Goal: Use online tool/utility: Use online tool/utility

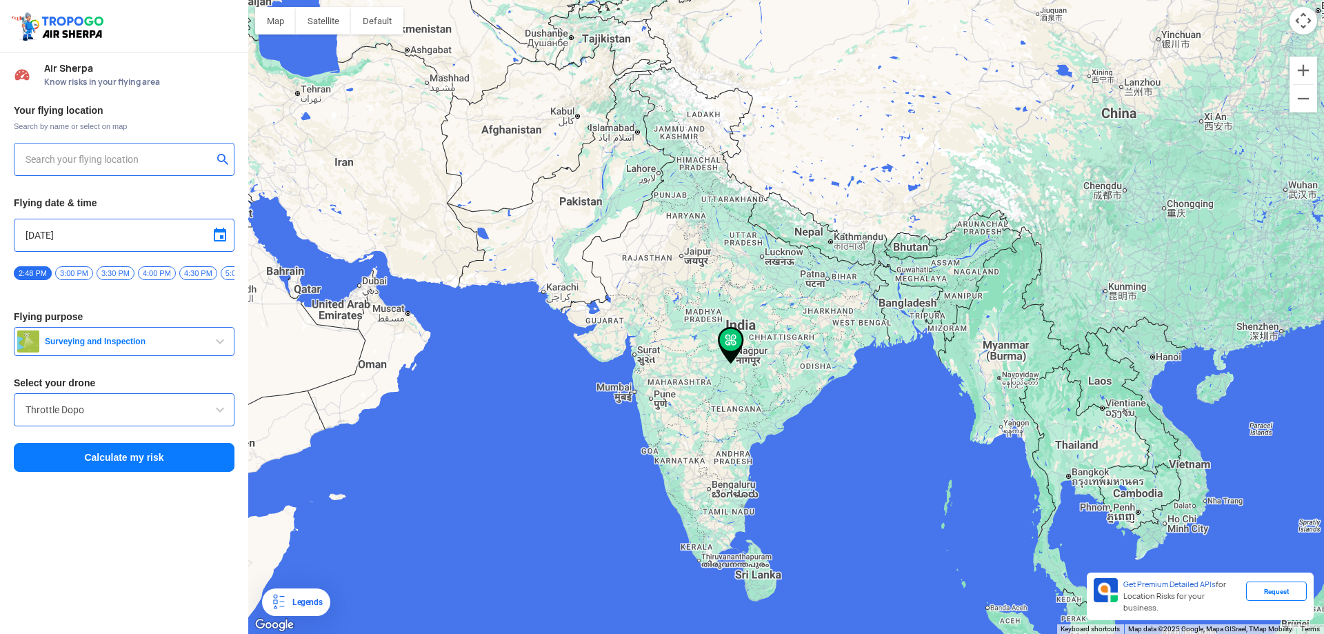
type input "[STREET_ADDRESS]"
click at [141, 155] on input "[STREET_ADDRESS]" at bounding box center [119, 159] width 187 height 17
click at [226, 158] on img at bounding box center [224, 159] width 14 height 14
click at [51, 161] on input "text" at bounding box center [119, 159] width 187 height 17
type input "[STREET_ADDRESS]"
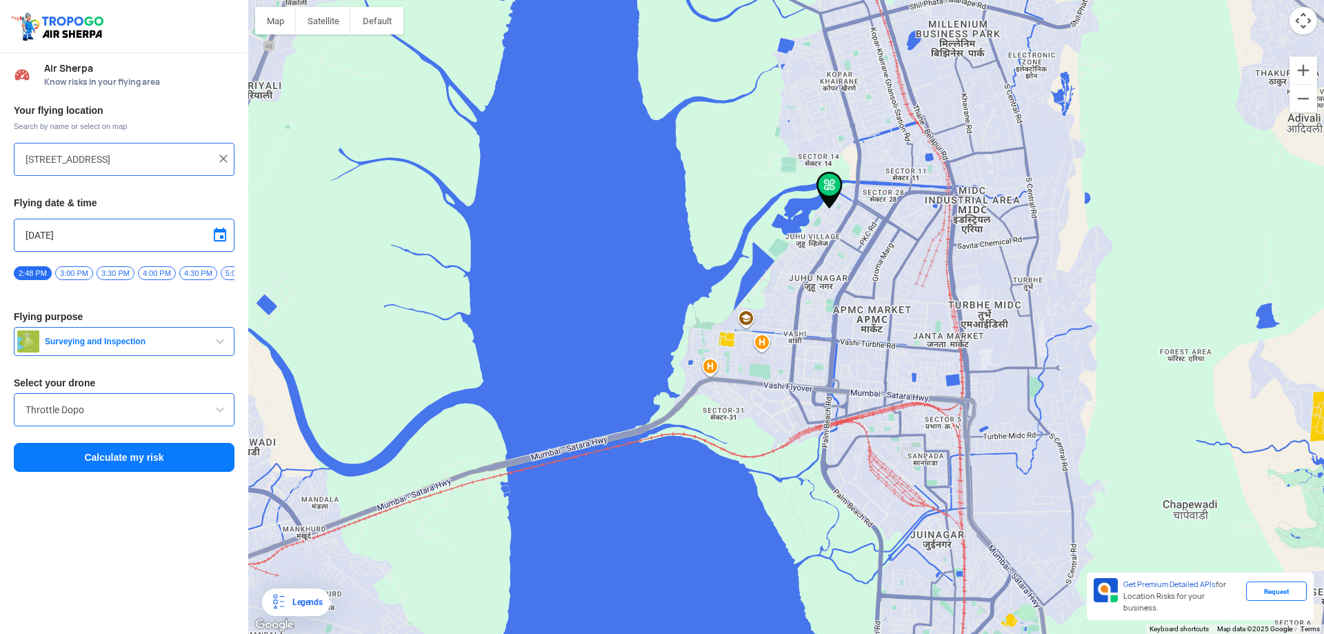
click at [226, 343] on span "button" at bounding box center [220, 341] width 17 height 17
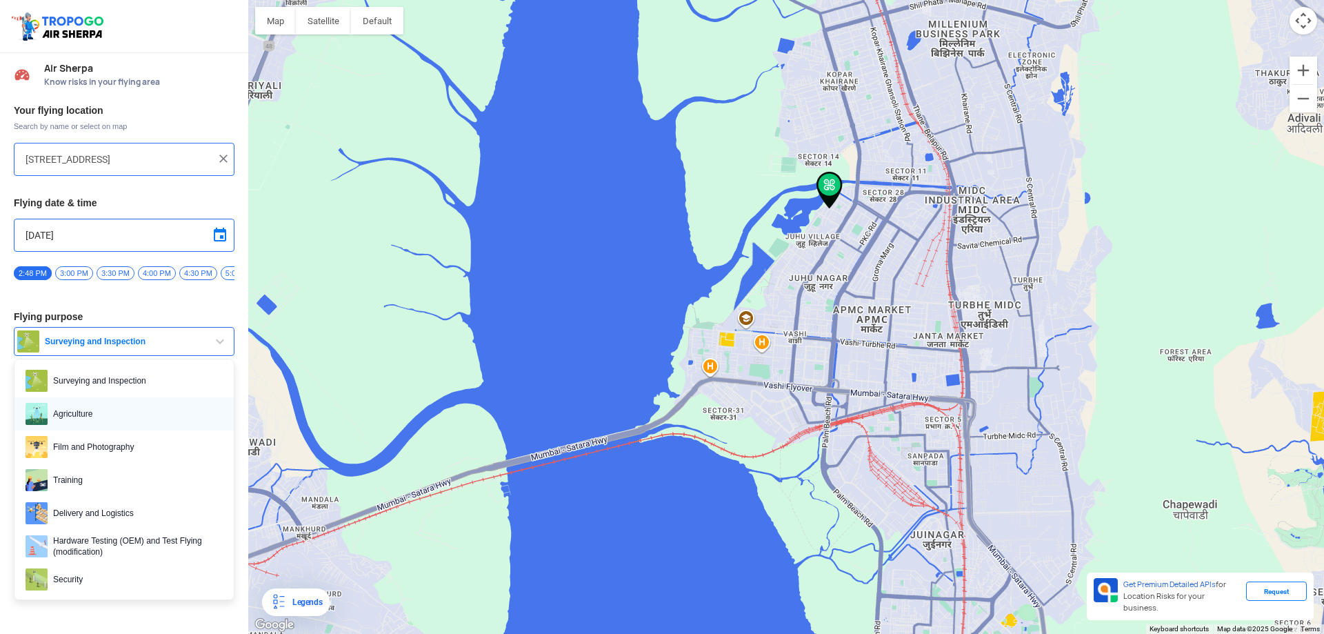
scroll to position [6, 0]
click at [112, 450] on span "Film and Photography" at bounding box center [135, 448] width 175 height 22
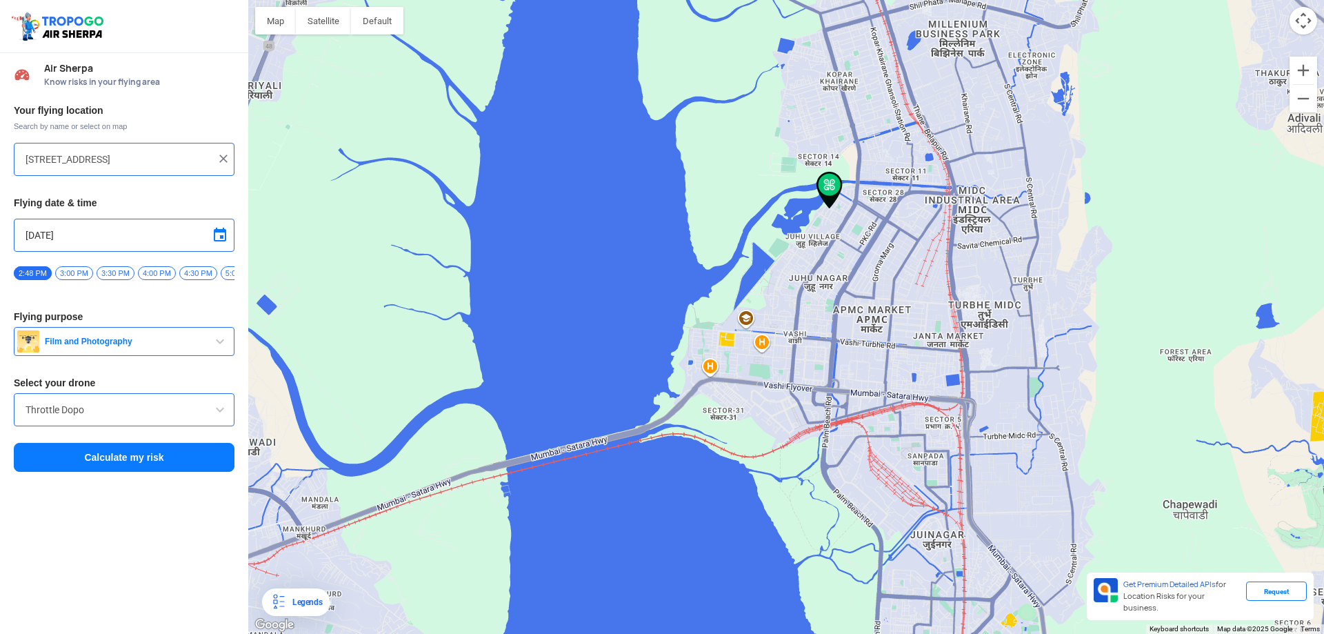
click at [135, 416] on input "Throttle Dopo" at bounding box center [124, 409] width 197 height 17
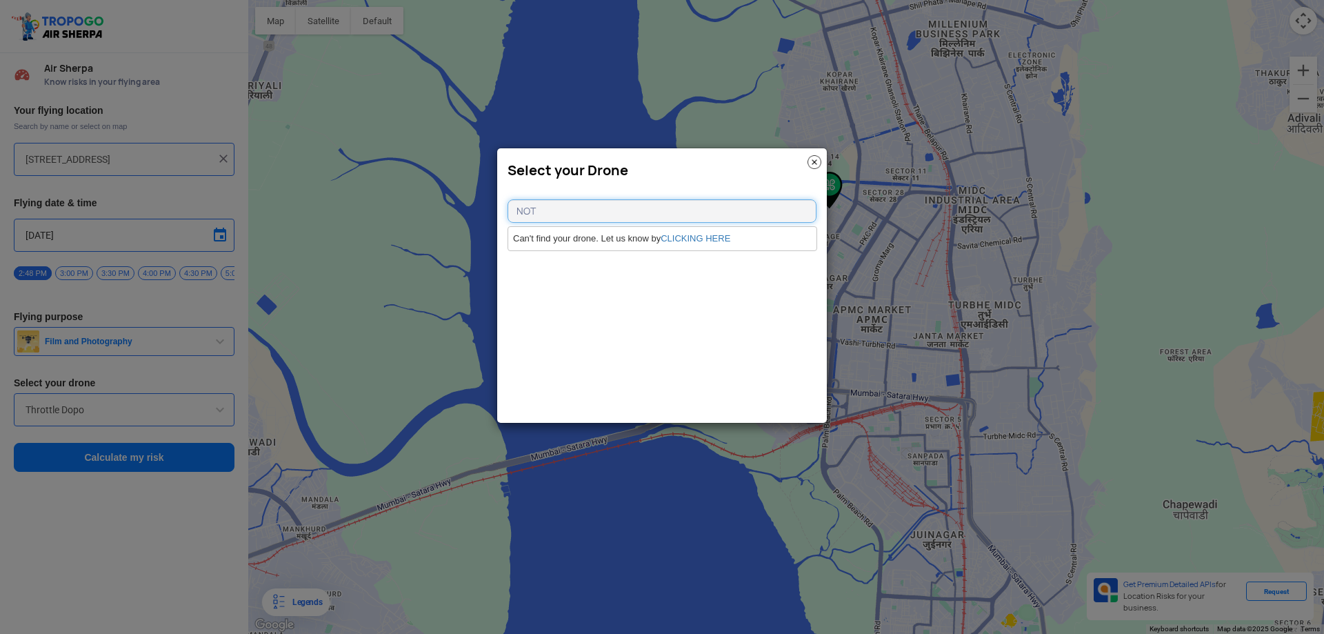
drag, startPoint x: 563, startPoint y: 217, endPoint x: 431, endPoint y: 190, distance: 134.4
click at [431, 190] on modal-container "Select your Drone NOT Can't find your drone. Let us know by CLICKING HERE" at bounding box center [662, 317] width 1324 height 634
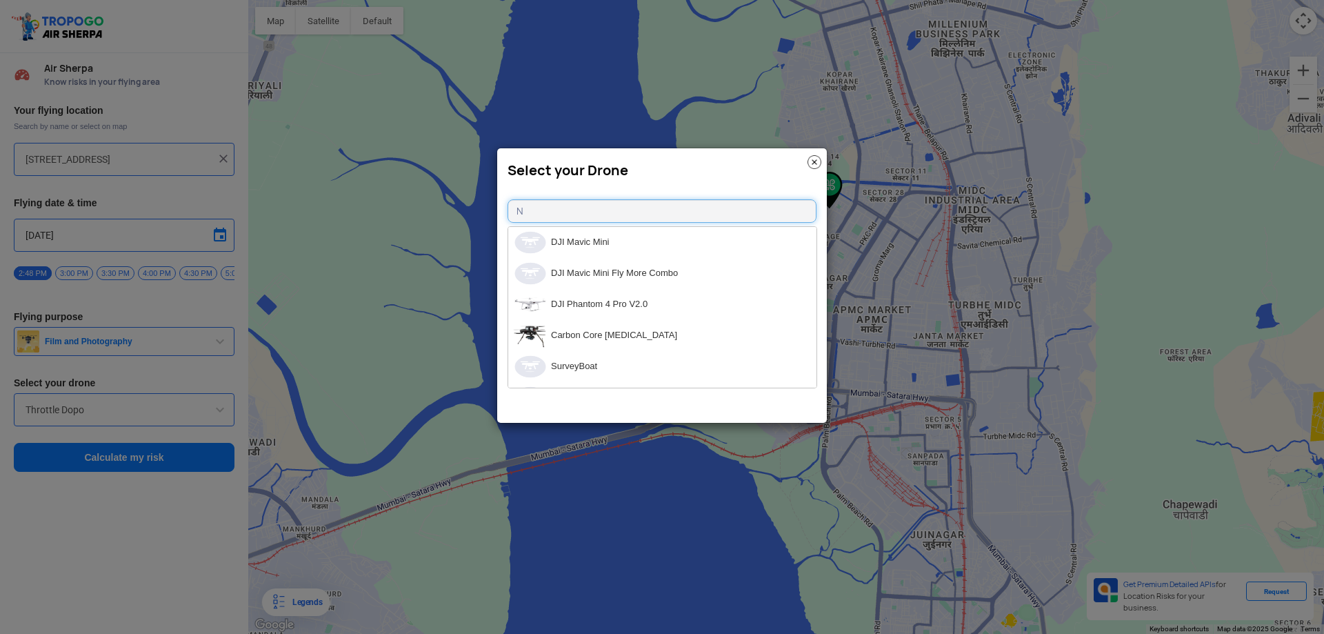
scroll to position [3517, 0]
type input "N"
click at [568, 308] on li "Drishti" at bounding box center [662, 310] width 308 height 31
type input "Drishti"
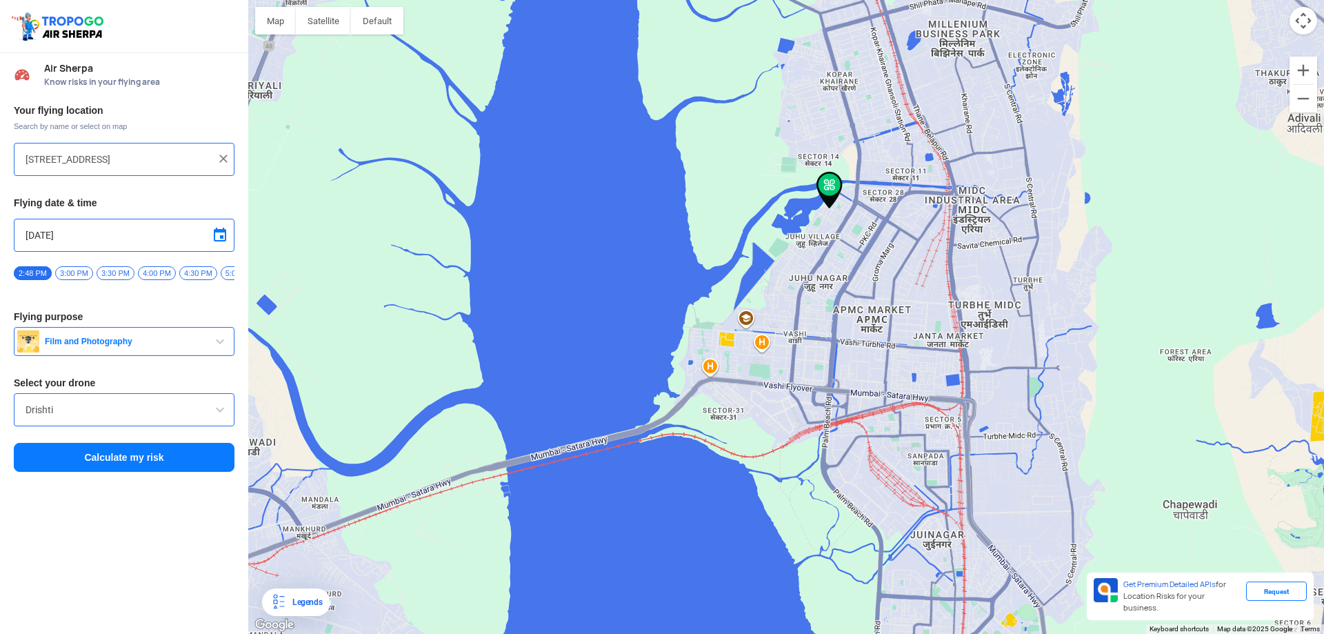
click at [158, 464] on button "Calculate my risk" at bounding box center [124, 457] width 221 height 29
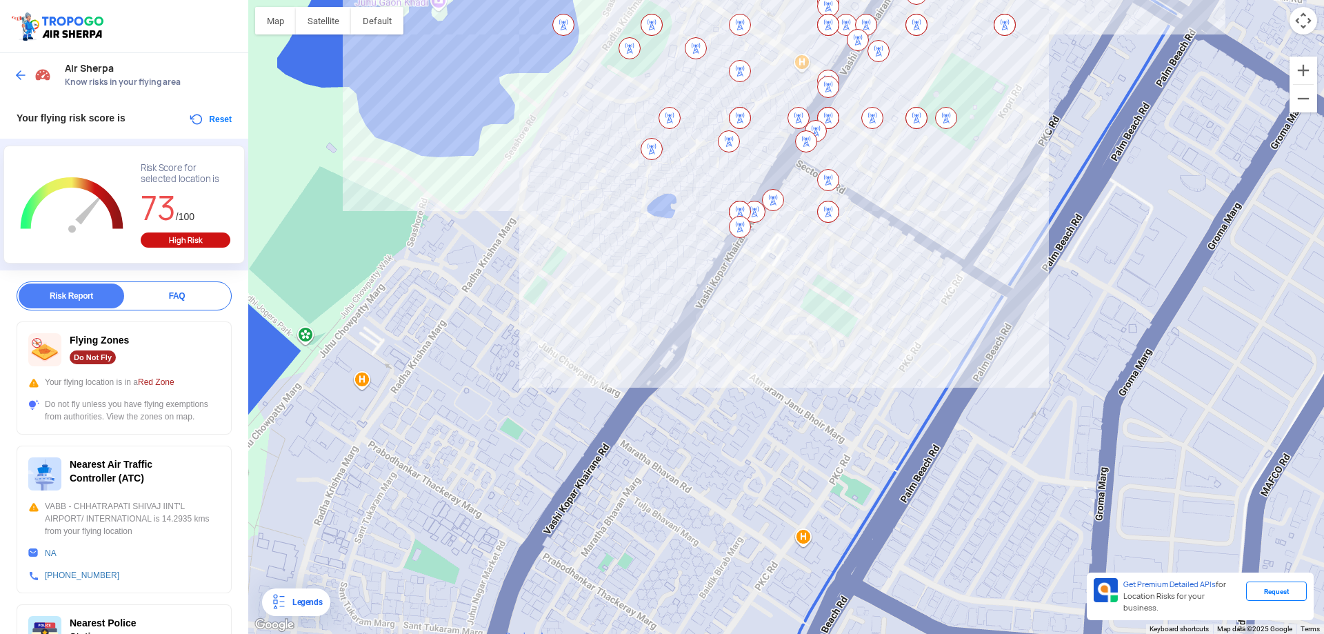
drag, startPoint x: 1092, startPoint y: 543, endPoint x: 1048, endPoint y: 158, distance: 388.1
click at [1048, 158] on div at bounding box center [786, 317] width 1076 height 634
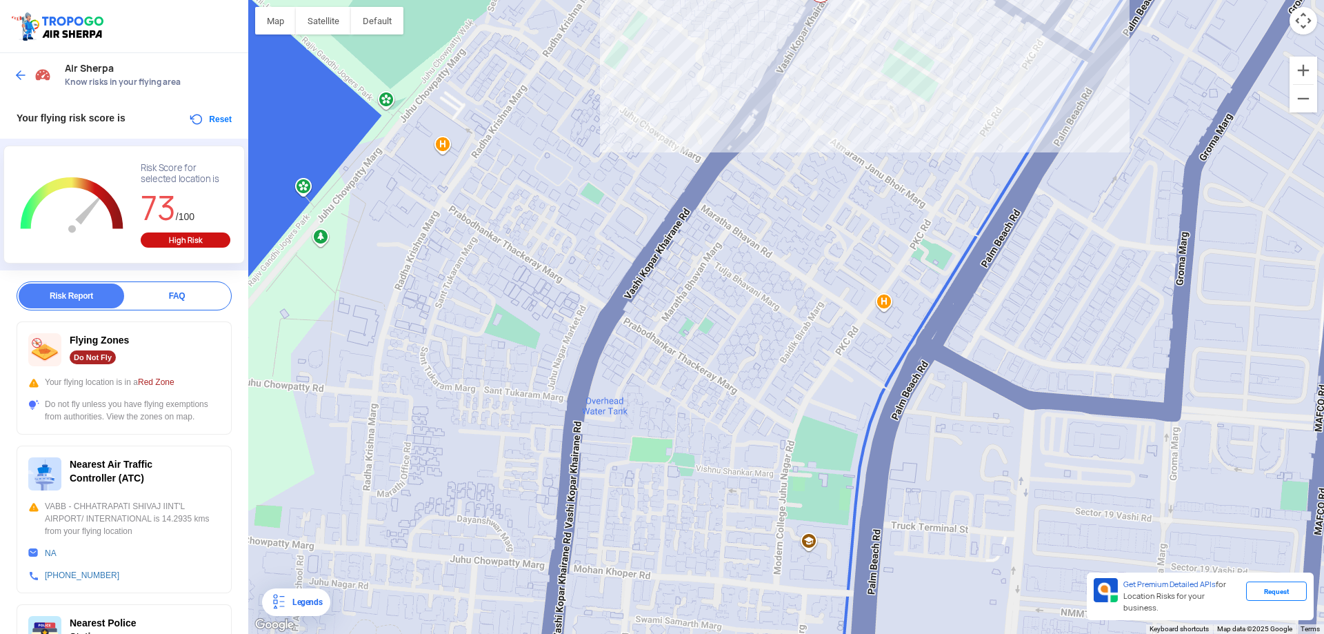
drag, startPoint x: 851, startPoint y: 285, endPoint x: 852, endPoint y: 277, distance: 7.6
click at [852, 277] on div at bounding box center [786, 317] width 1076 height 634
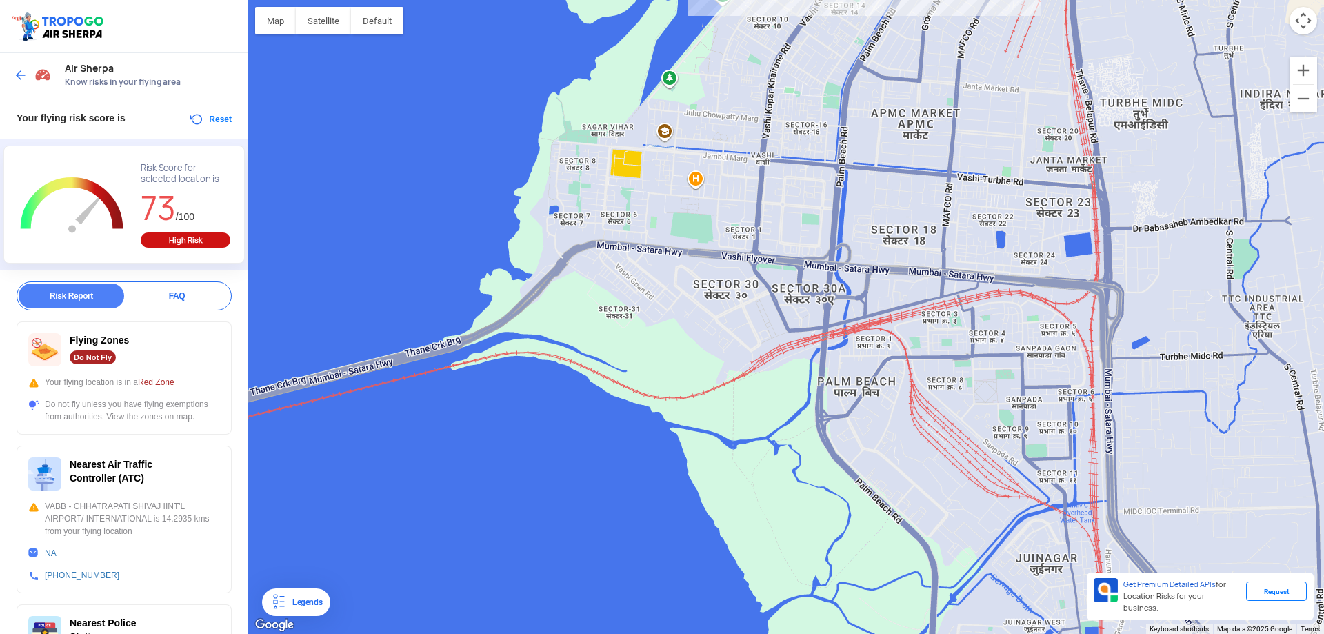
drag, startPoint x: 907, startPoint y: 470, endPoint x: 889, endPoint y: 236, distance: 234.5
click at [889, 236] on div at bounding box center [786, 317] width 1076 height 634
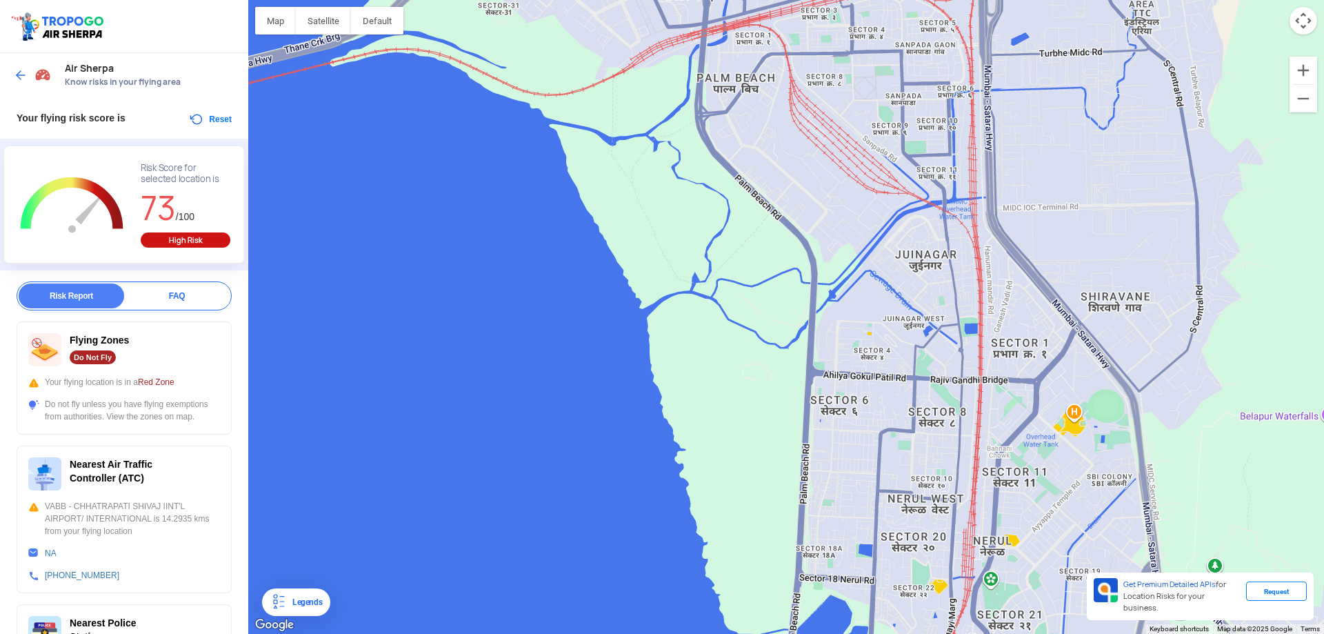
drag, startPoint x: 899, startPoint y: 481, endPoint x: 777, endPoint y: 177, distance: 327.3
click at [777, 177] on div at bounding box center [786, 317] width 1076 height 634
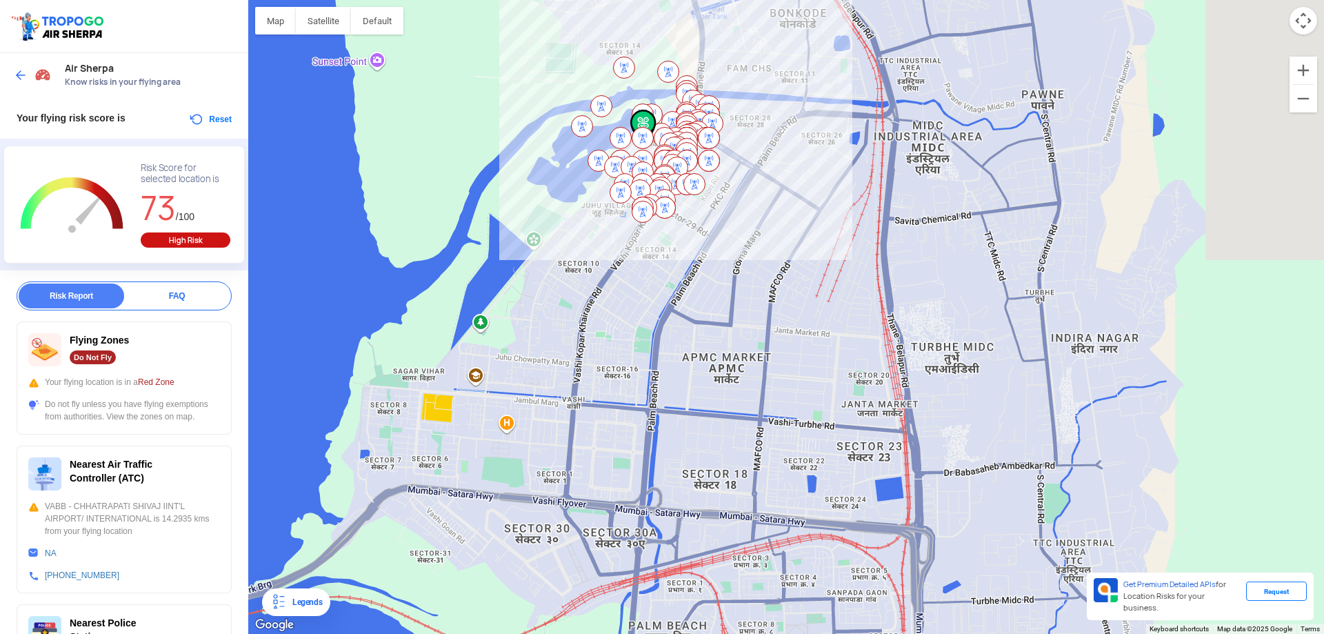
drag, startPoint x: 876, startPoint y: 92, endPoint x: 808, endPoint y: 643, distance: 554.5
click at [808, 623] on html "Location Risk Score Air Sherpa Know risks in your flying area Your flying risk …" at bounding box center [662, 317] width 1324 height 634
